Goal: Task Accomplishment & Management: Manage account settings

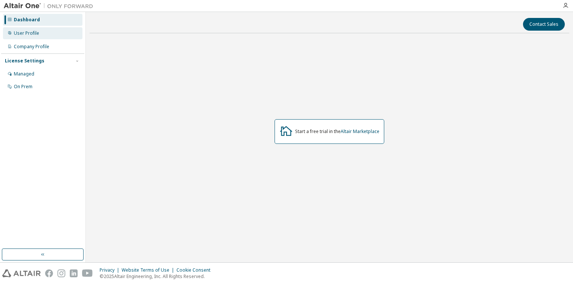
click at [28, 29] on div "User Profile" at bounding box center [43, 33] width 80 height 12
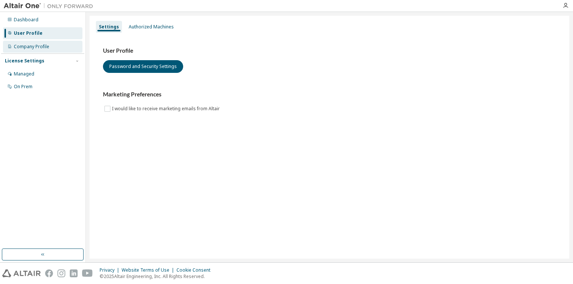
click at [43, 46] on div "Company Profile" at bounding box center [31, 47] width 35 height 6
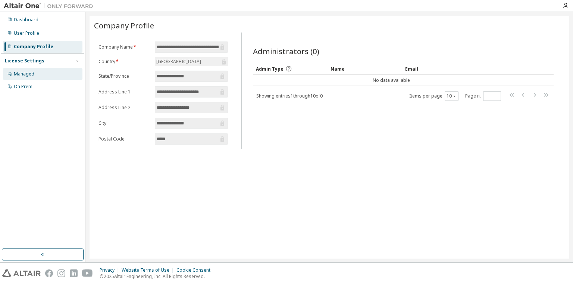
click at [54, 76] on div "Managed" at bounding box center [43, 74] width 80 height 12
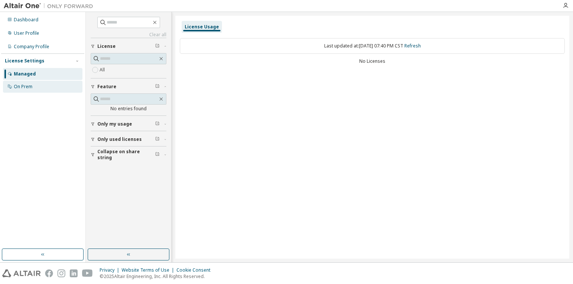
click at [59, 91] on div "On Prem" at bounding box center [43, 87] width 80 height 12
